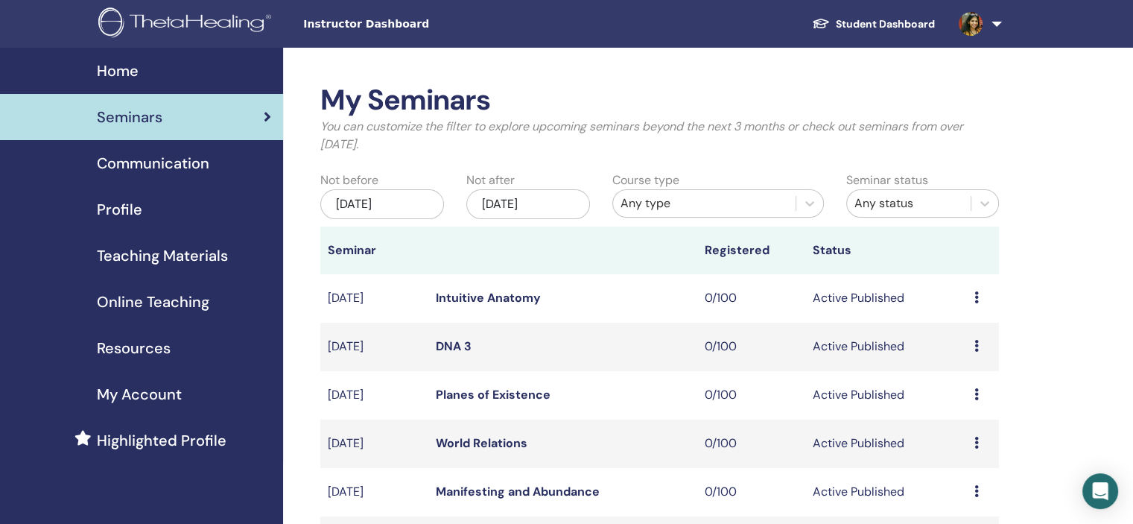
click at [169, 214] on div "Profile" at bounding box center [141, 209] width 259 height 22
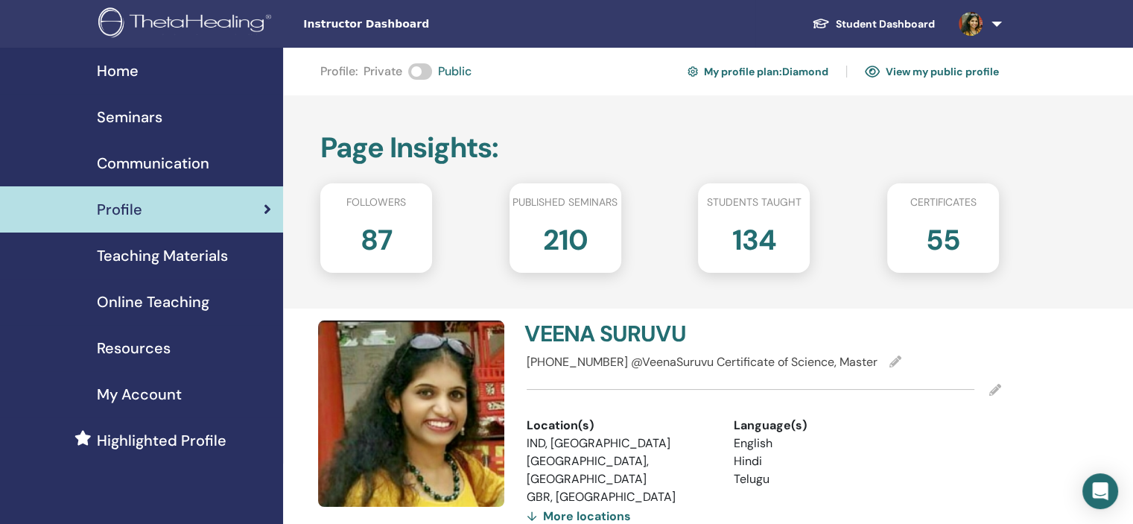
click at [194, 118] on div "Seminars" at bounding box center [141, 117] width 259 height 22
click at [185, 121] on div "Seminars" at bounding box center [141, 117] width 259 height 22
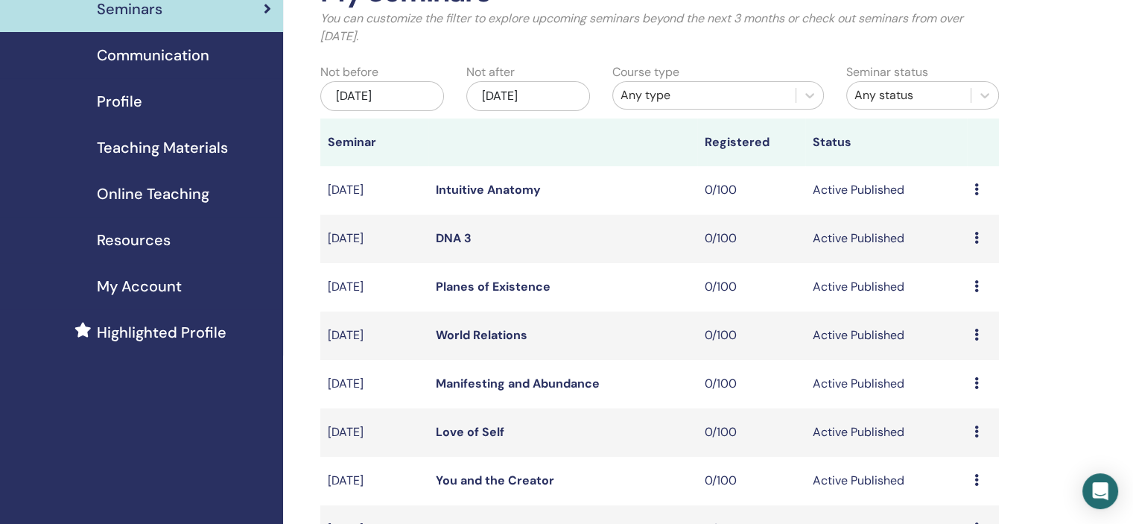
scroll to position [447, 0]
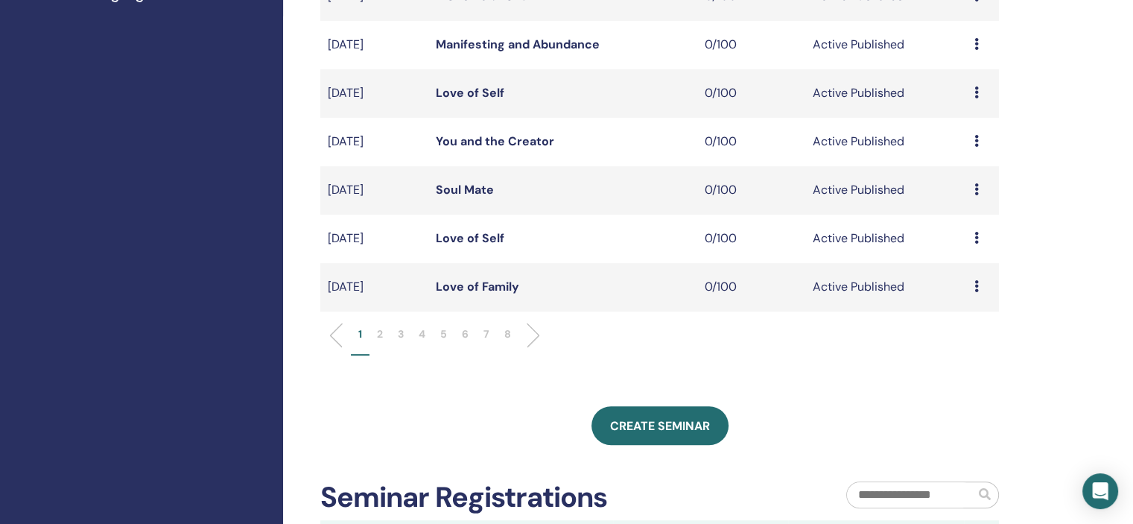
click at [506, 337] on p "8" at bounding box center [507, 334] width 7 height 16
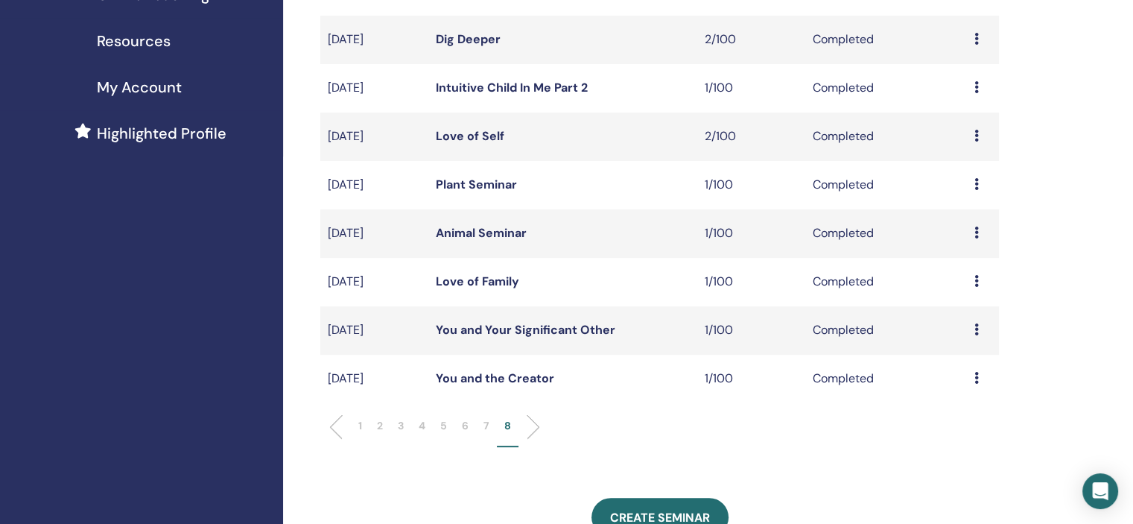
scroll to position [298, 0]
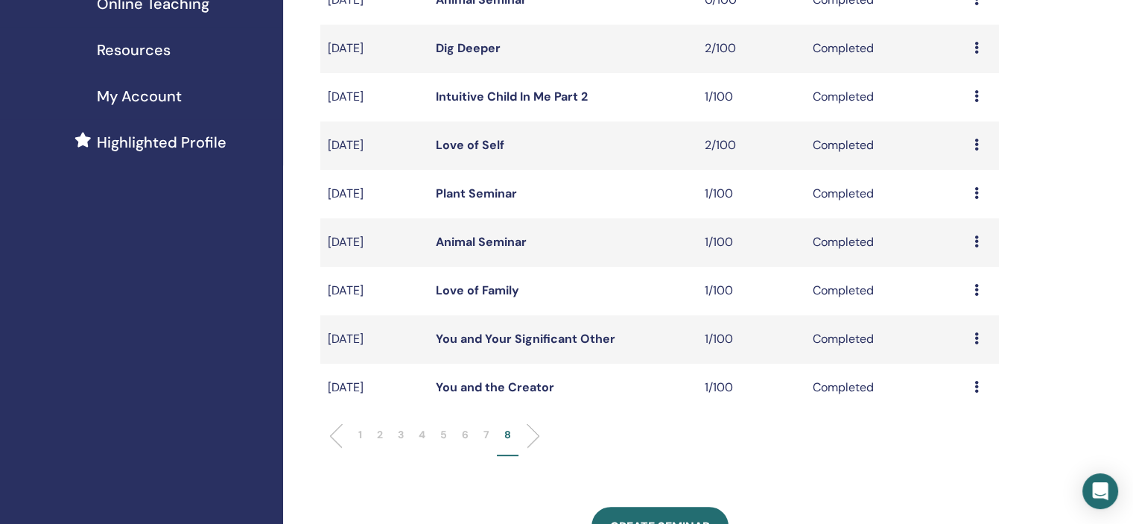
click at [437, 489] on div "My Seminars You can customize the filter to explore upcoming seminars beyond th…" at bounding box center [659, 275] width 678 height 979
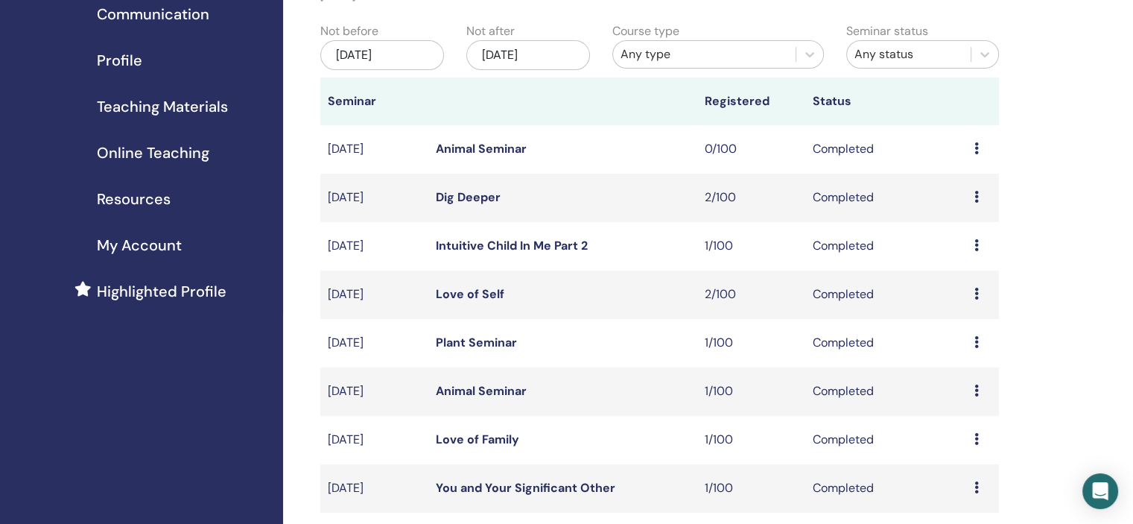
scroll to position [372, 0]
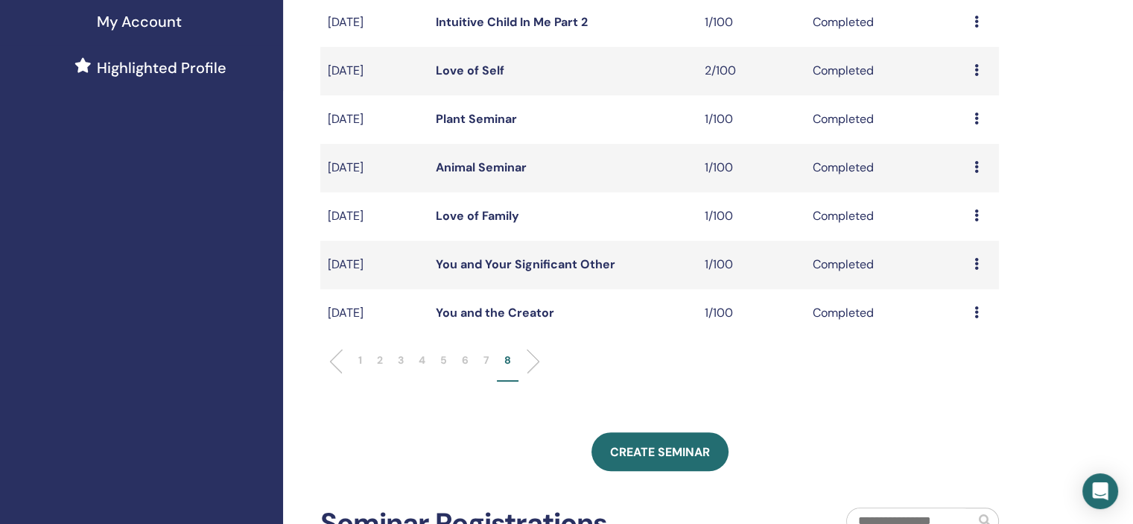
click at [465, 352] on p "6" at bounding box center [465, 360] width 7 height 16
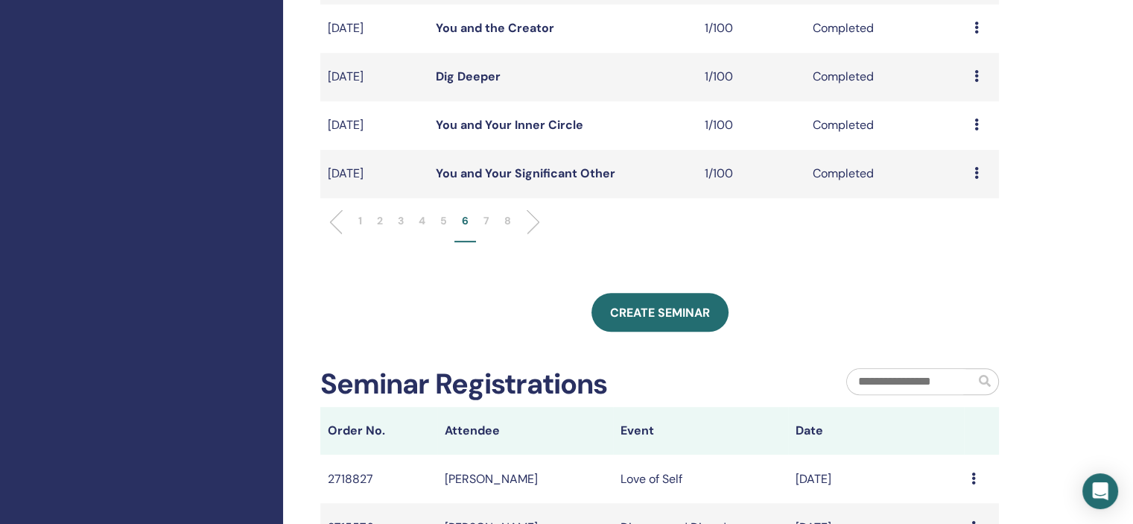
scroll to position [596, 0]
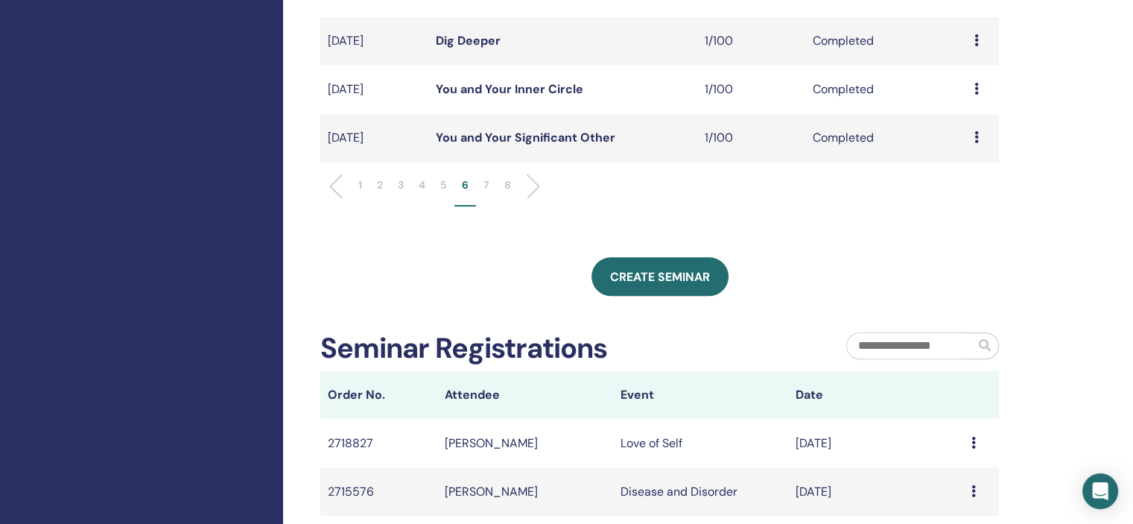
click at [445, 188] on p "5" at bounding box center [443, 185] width 7 height 16
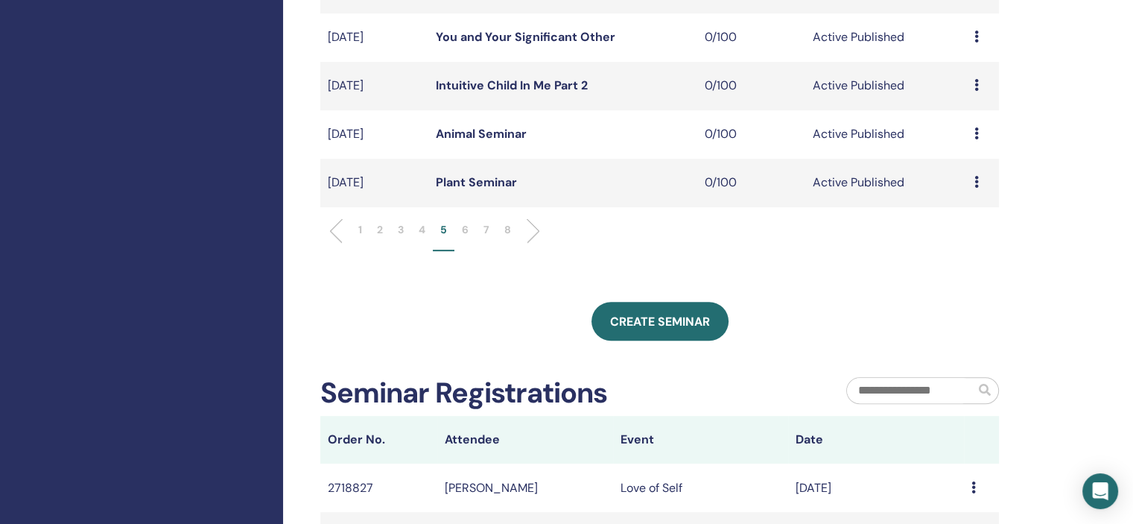
scroll to position [298, 0]
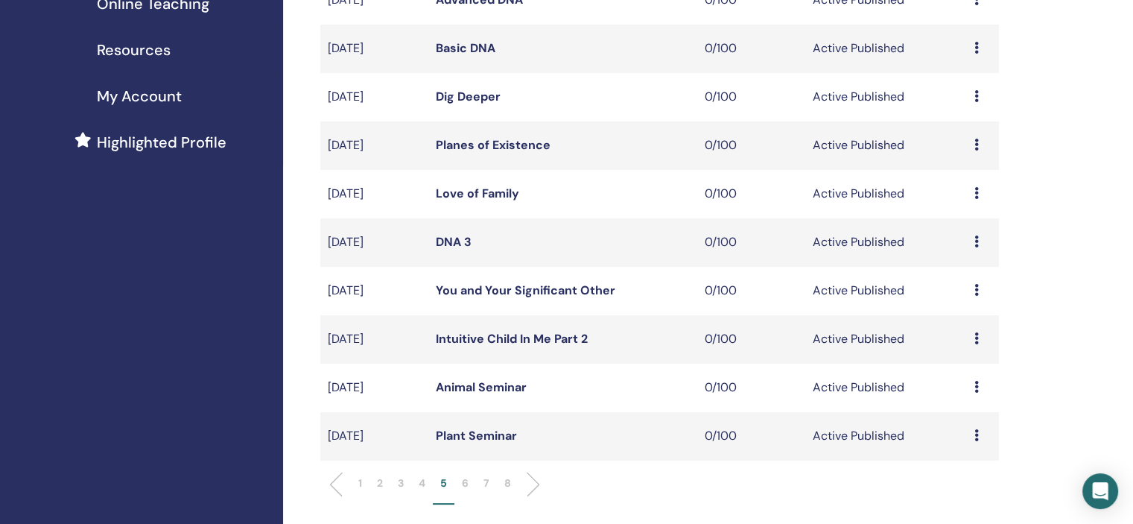
click at [469, 485] on li "6" at bounding box center [465, 489] width 22 height 29
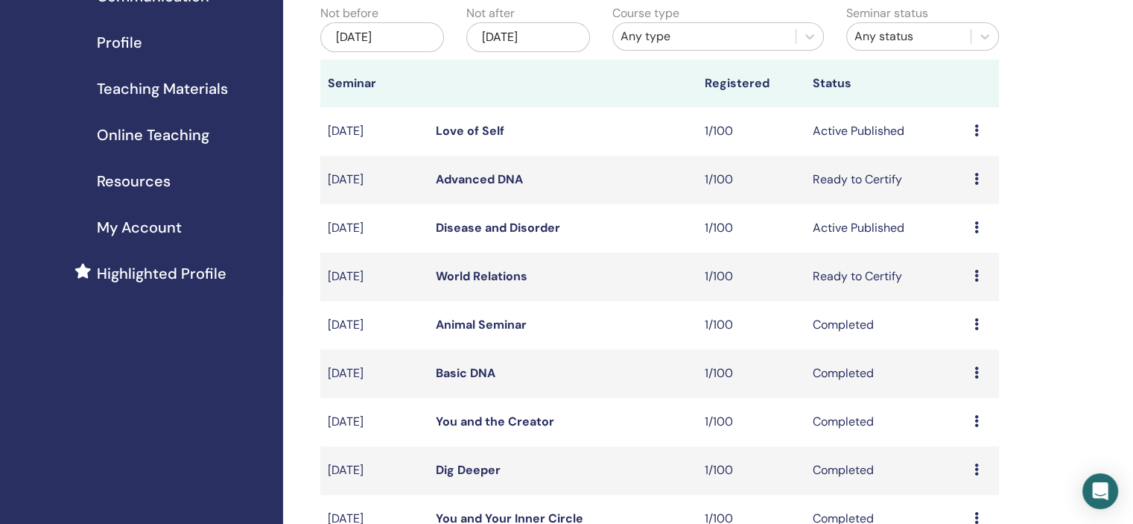
scroll to position [149, 0]
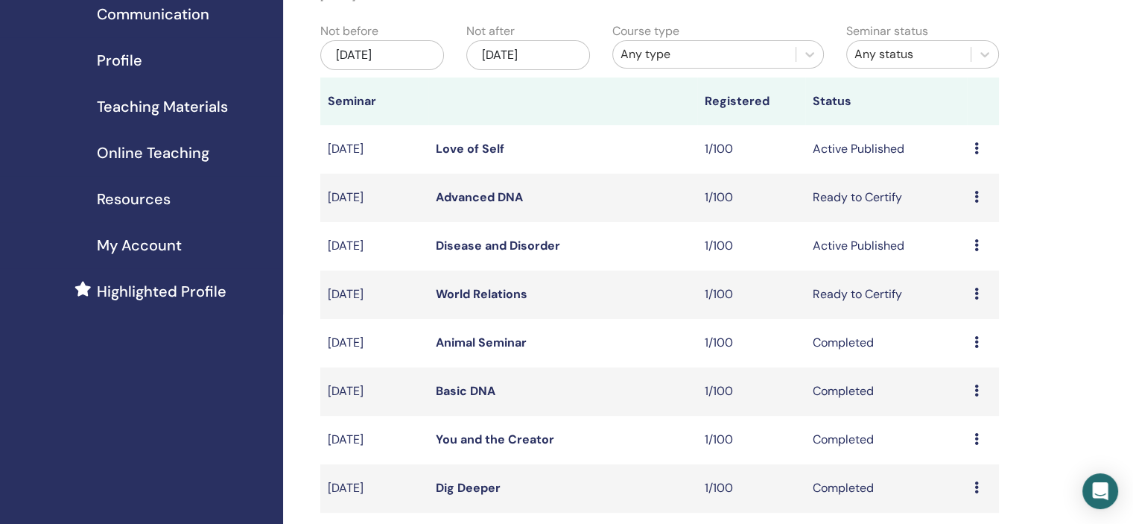
click at [976, 145] on icon at bounding box center [976, 148] width 4 height 12
click at [974, 203] on link "Attendees" at bounding box center [966, 202] width 57 height 16
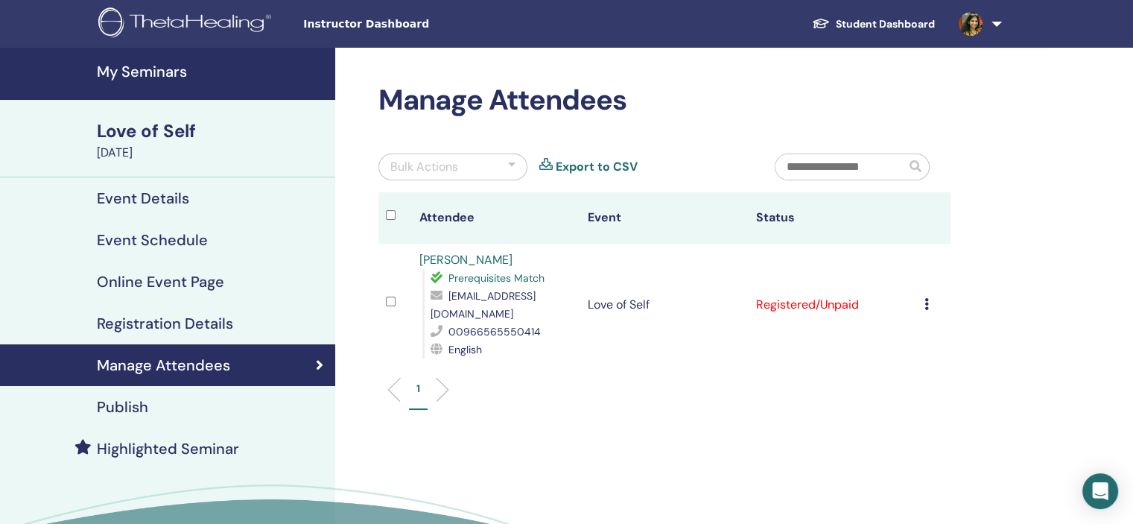
click at [925, 305] on icon at bounding box center [926, 304] width 4 height 12
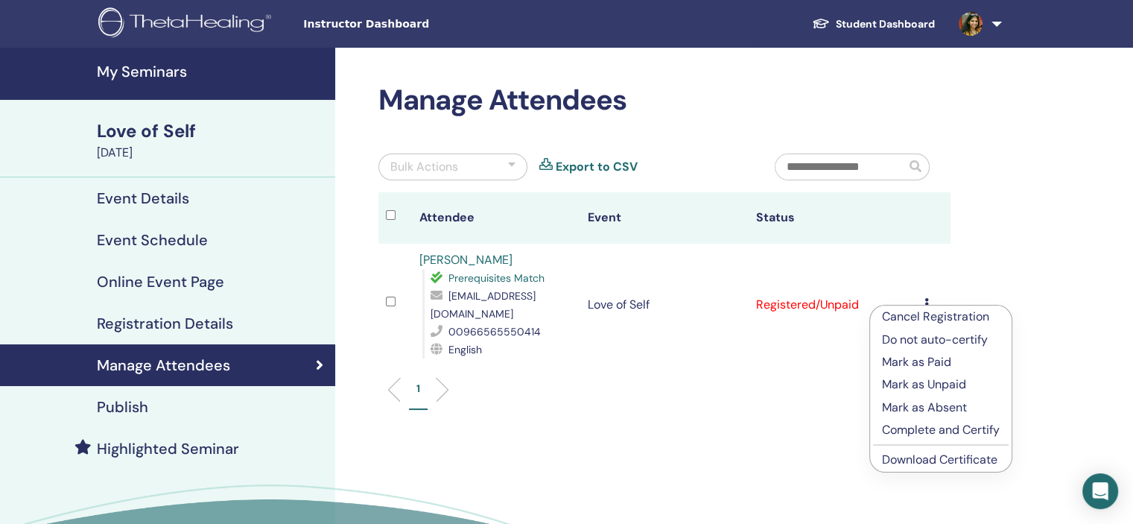
click at [943, 458] on link "Download Certificate" at bounding box center [939, 459] width 115 height 16
